Goal: Task Accomplishment & Management: Manage account settings

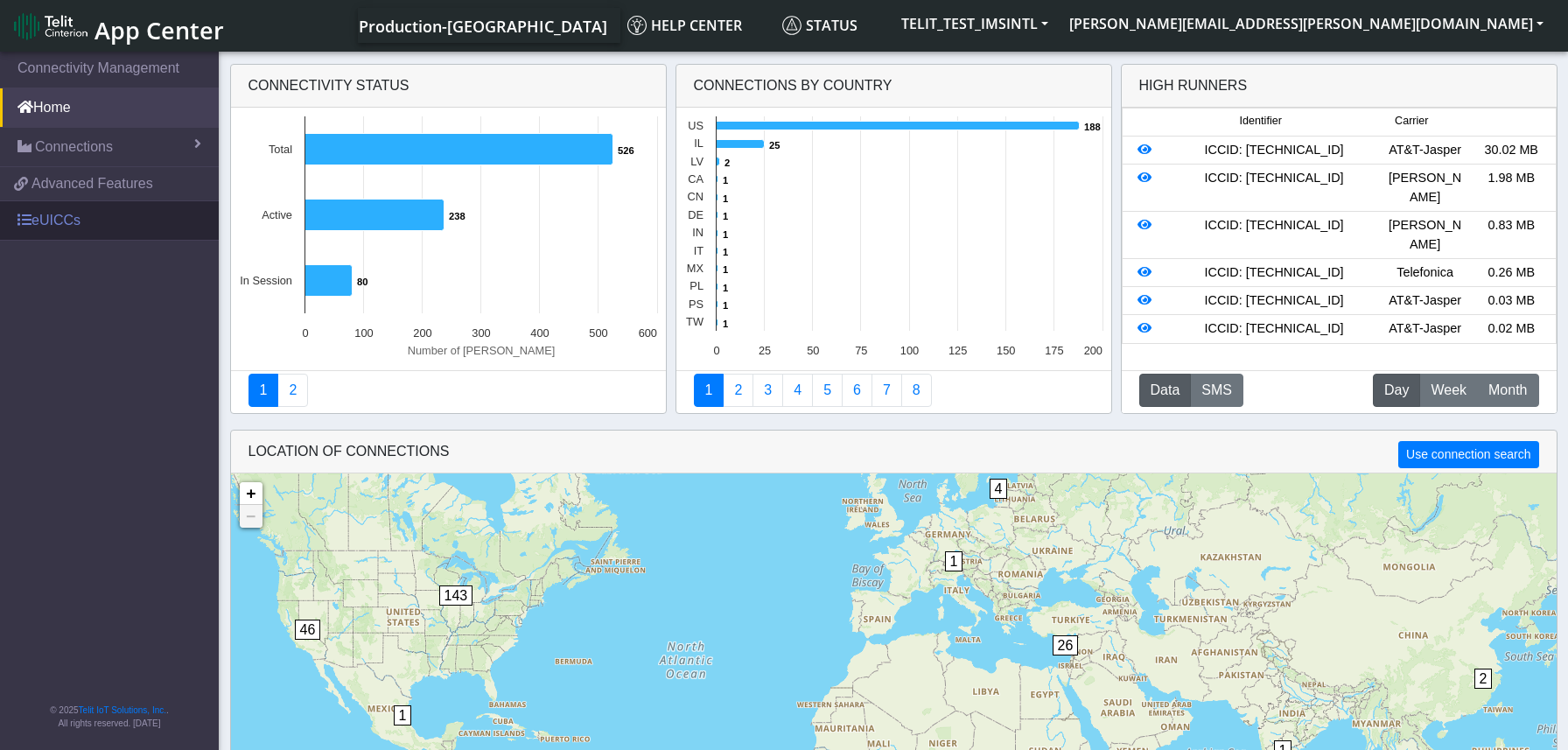
click at [72, 222] on link "eUICCs" at bounding box center [109, 220] width 219 height 38
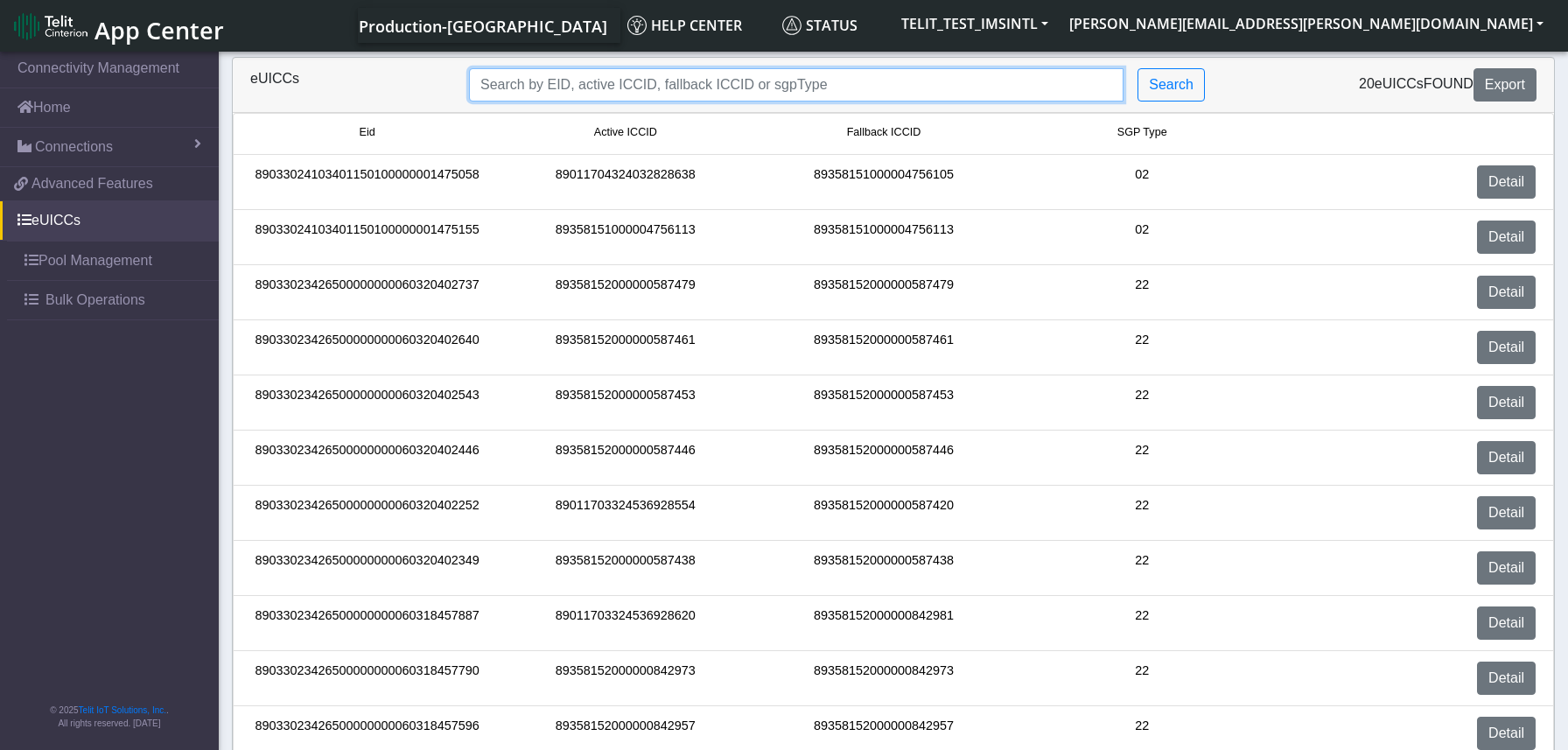
click at [715, 80] on input "Search..." at bounding box center [795, 85] width 654 height 33
paste input "89011703324460431724"
type input "89011703324460431724"
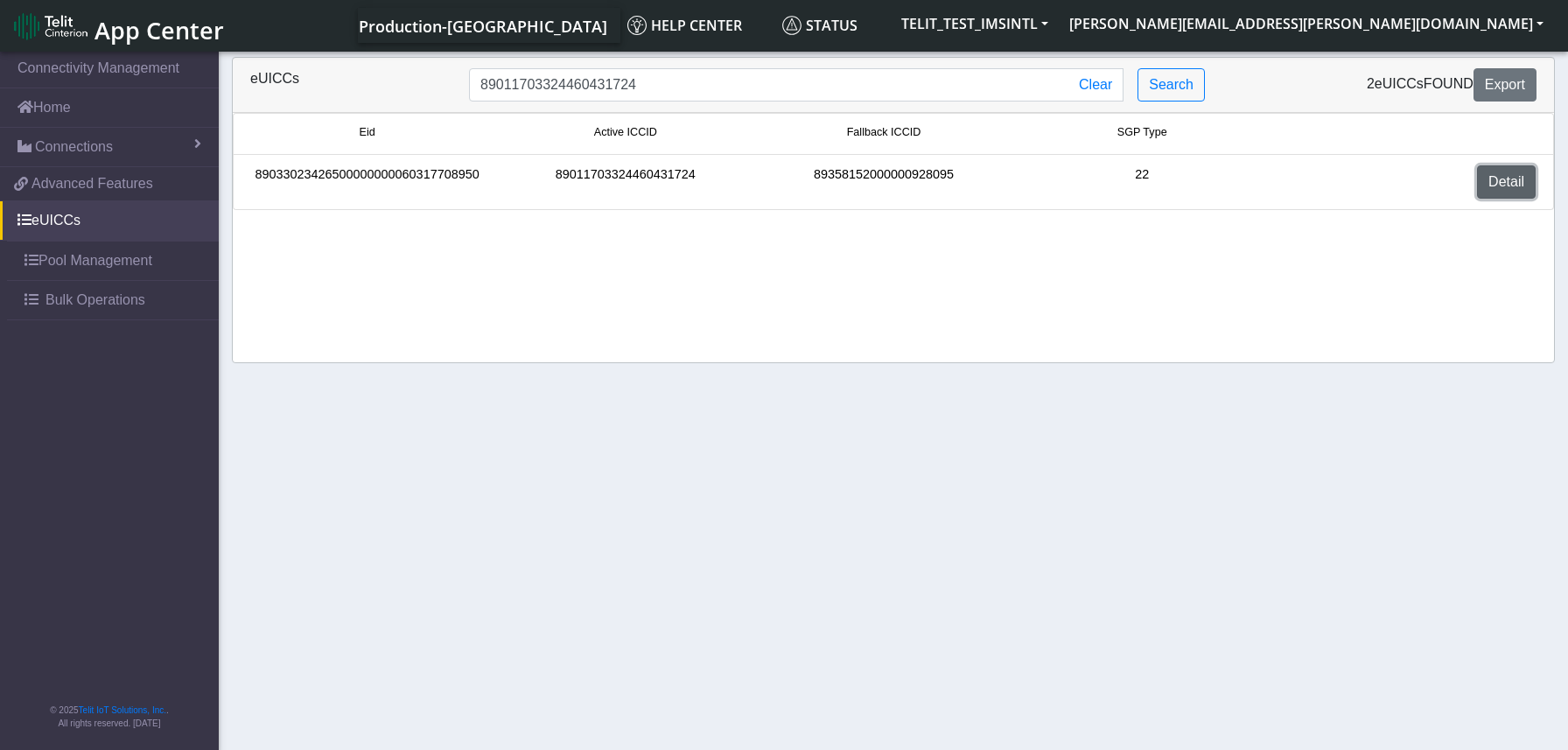
click at [1484, 185] on link "Detail" at bounding box center [1506, 182] width 58 height 33
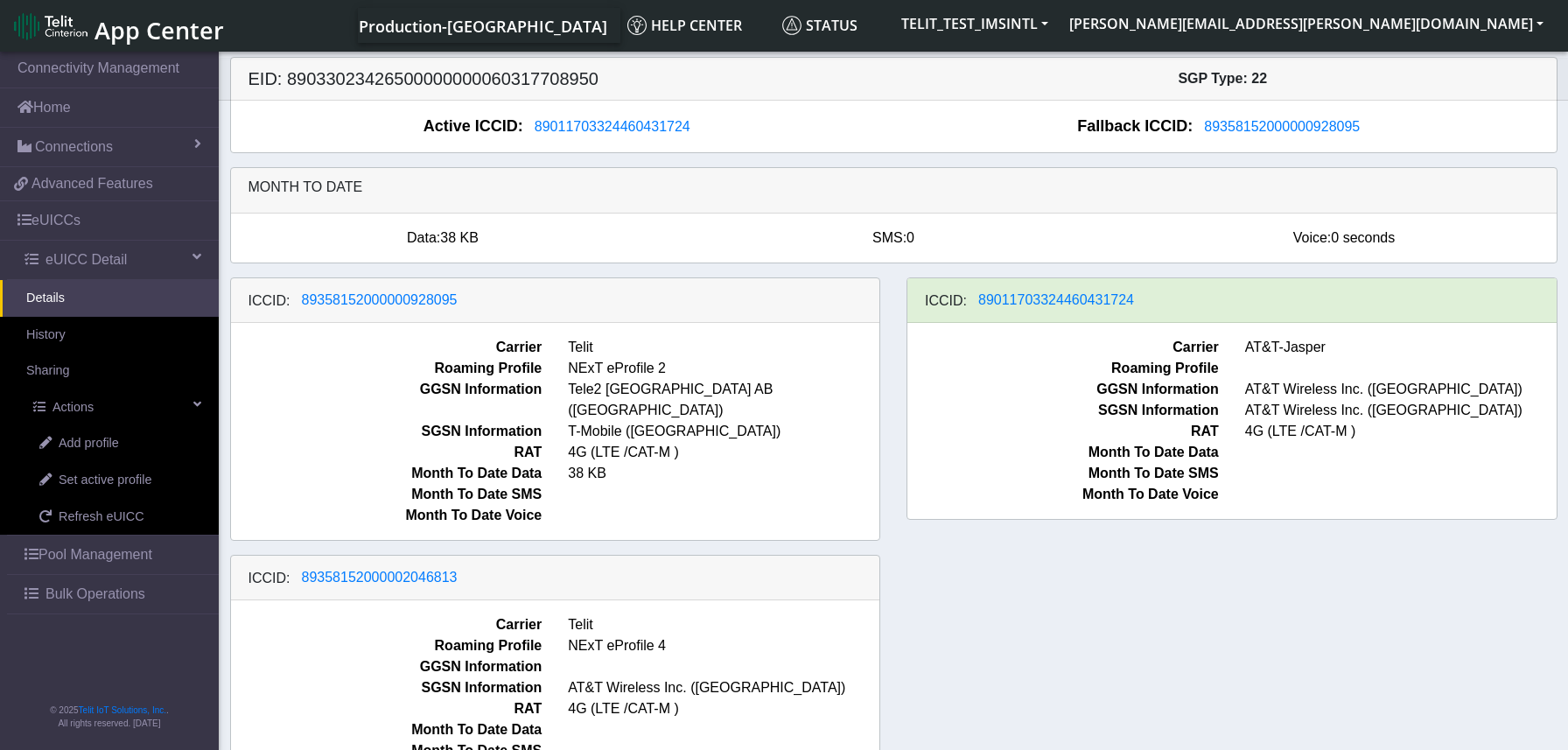
click at [273, 393] on span "GGSN Information" at bounding box center [387, 399] width 338 height 42
click at [139, 472] on span "Set active profile" at bounding box center [105, 480] width 93 height 19
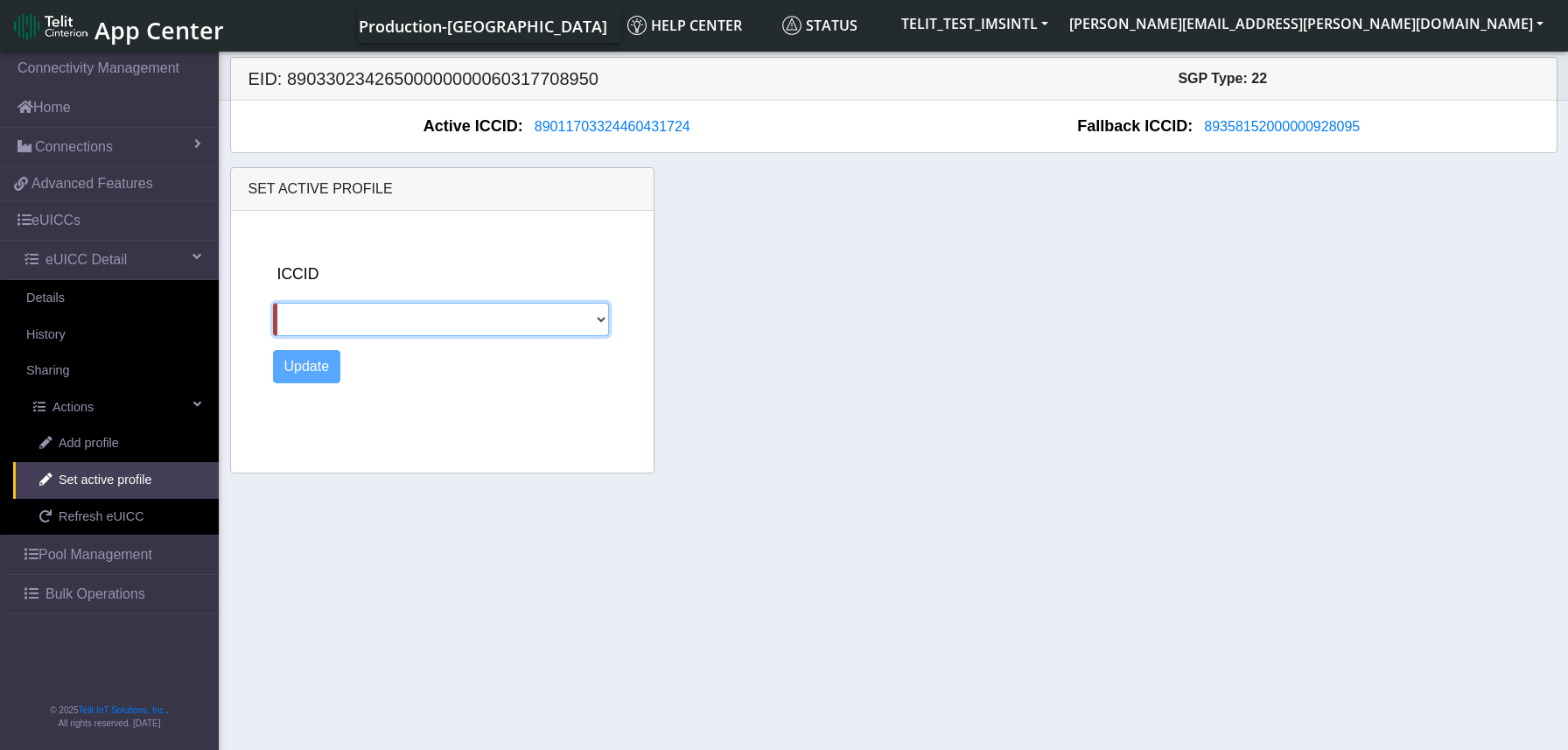
click at [439, 306] on select "89358152000000928095 89358152000002046813" at bounding box center [441, 319] width 337 height 33
select select "89358152000000928095"
click at [273, 303] on select "89358152000000928095 89358152000002046813" at bounding box center [441, 319] width 337 height 33
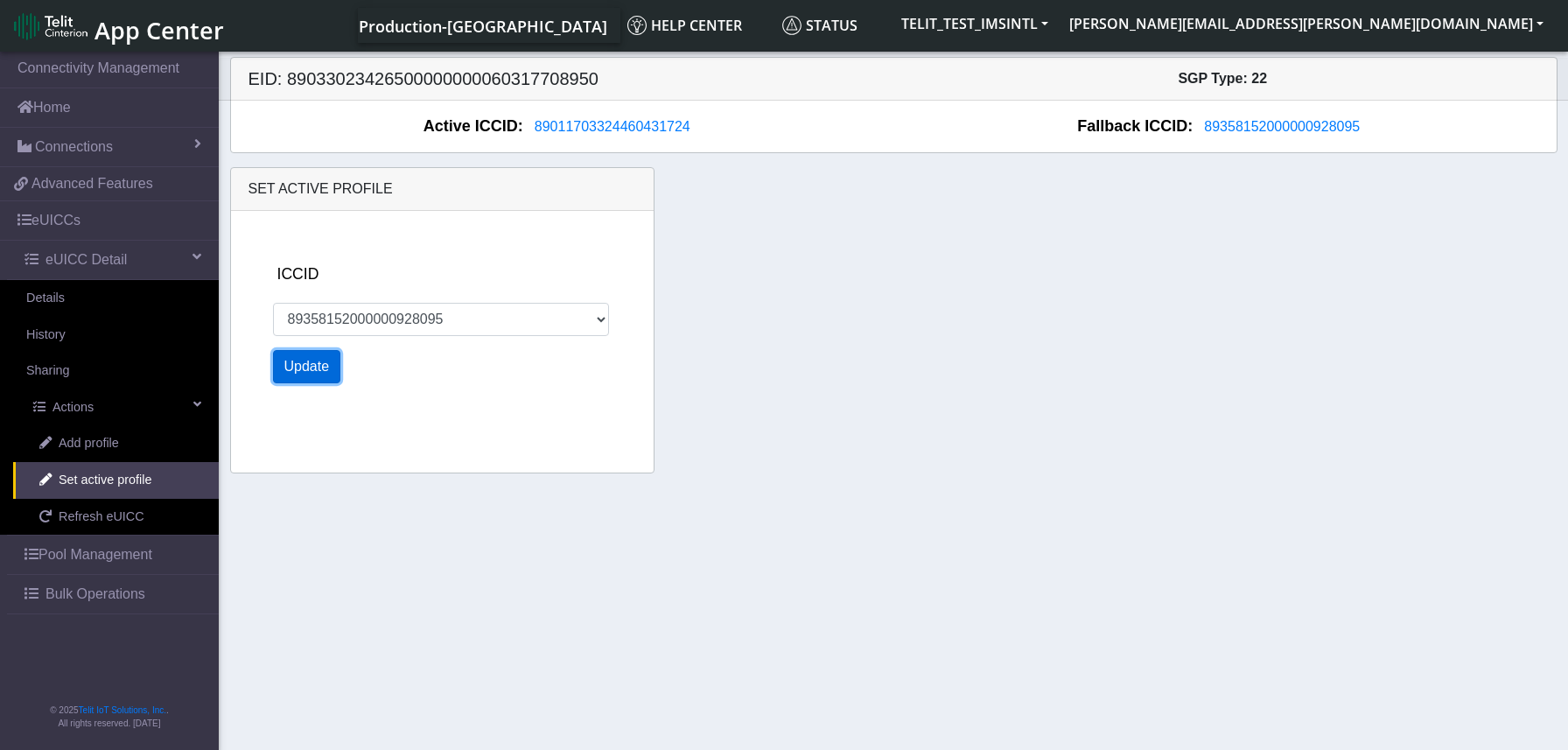
click at [298, 367] on button "Update" at bounding box center [307, 367] width 69 height 33
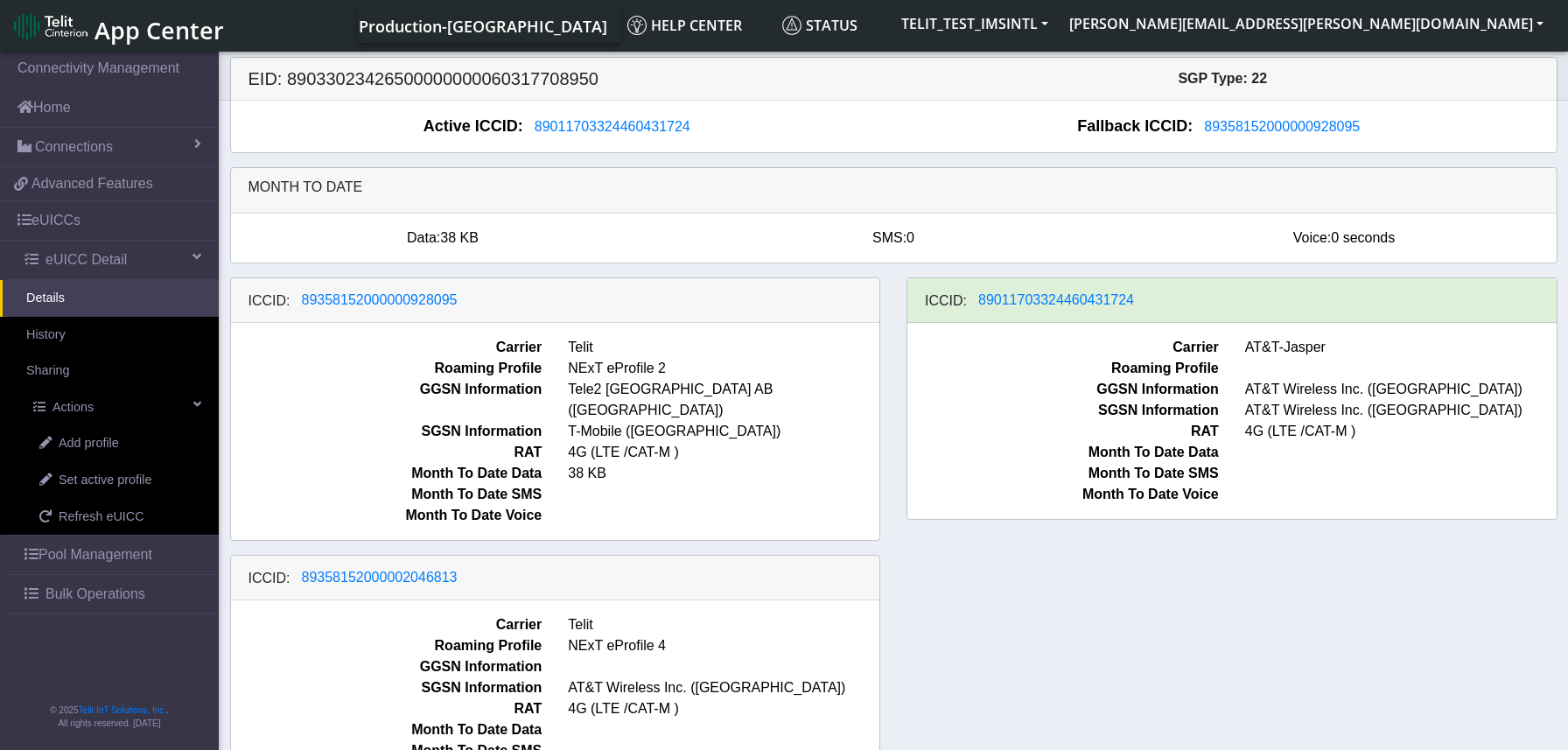
click at [986, 635] on div "ICCID: 89358152000000928095 Carrier Telit Roaming Profile NExT eProfile 2 GGSN …" at bounding box center [893, 544] width 1354 height 534
